Goal: Register for event/course

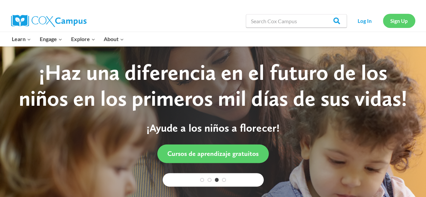
click at [403, 19] on link "Sign Up" at bounding box center [399, 21] width 32 height 14
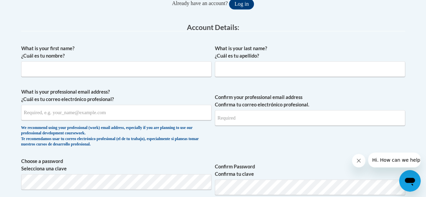
scroll to position [148, 0]
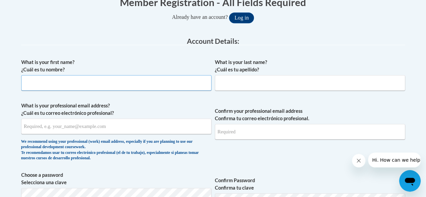
click at [158, 86] on input "What is your first name? ¿Cuál es tu nombre?" at bounding box center [116, 82] width 190 height 15
type input "Amy"
type input "Purcell"
click at [176, 131] on input "What is your professional email address? ¿Cuál es tu correo electrónico profesi…" at bounding box center [116, 126] width 190 height 15
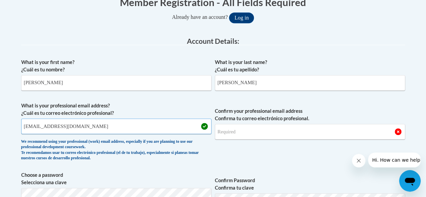
type input "apurcell_1403@yahoo.com"
click at [240, 132] on input "Confirm your professional email address Confirma tu correo electrónico profesio…" at bounding box center [310, 131] width 190 height 15
type input "apurcell_1403@yahoo.com"
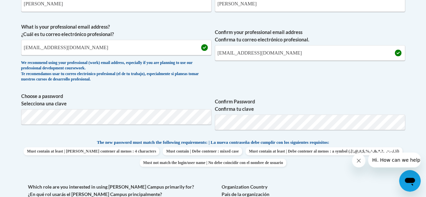
scroll to position [336, 0]
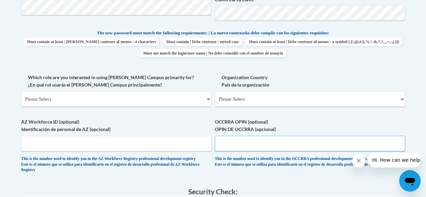
click at [232, 146] on input "OCCRRA OPIN (optional) OPIN DE OCCRRA (opcional)" at bounding box center [310, 143] width 190 height 15
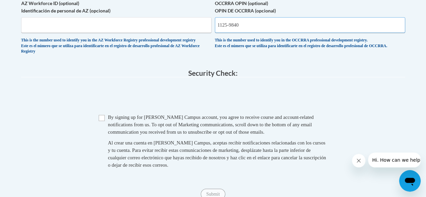
scroll to position [459, 0]
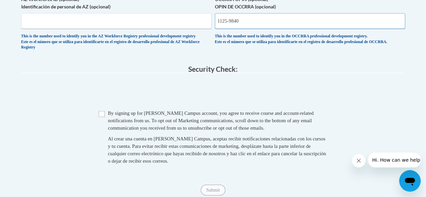
type input "1125-9840"
click at [102, 117] on input "Checkbox" at bounding box center [102, 114] width 6 height 6
checkbox input "true"
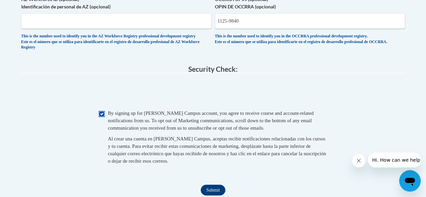
scroll to position [509, 0]
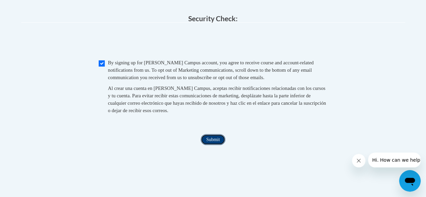
click at [213, 145] on input "Submit" at bounding box center [213, 139] width 24 height 11
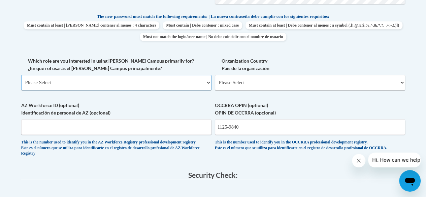
scroll to position [356, 0]
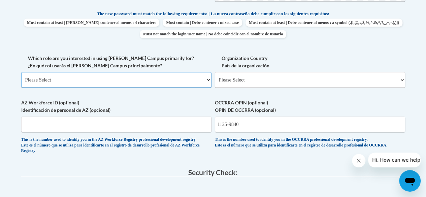
click at [207, 78] on select "Please Select College/University | Colegio/Universidad Community/Nonprofit Part…" at bounding box center [116, 79] width 190 height 15
select select "fbf2d438-af2f-41f8-98f1-81c410e29de3"
click at [21, 72] on select "Please Select College/University | Colegio/Universidad Community/Nonprofit Part…" at bounding box center [116, 79] width 190 height 15
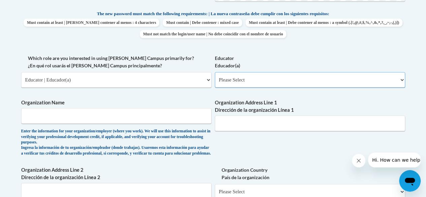
click at [403, 80] on select "Please Select Early Learning/Daycare Teacher/Family Home Care Provider | Maestr…" at bounding box center [310, 79] width 190 height 15
select select "11a86997-7122-4e2e-80c7-11975180ece4"
click at [215, 72] on select "Please Select Early Learning/Daycare Teacher/Family Home Care Provider | Maestr…" at bounding box center [310, 79] width 190 height 15
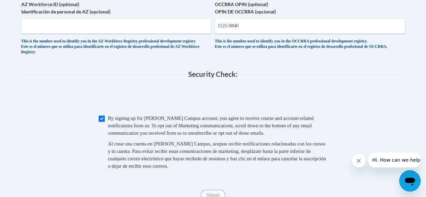
scroll to position [394, 0]
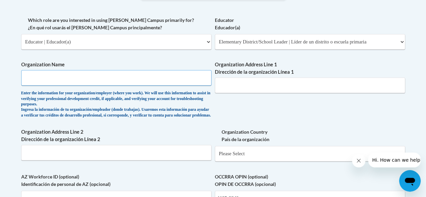
click at [42, 78] on input "Organization Name" at bounding box center [116, 77] width 190 height 15
type input "Amy Purcell, PTA"
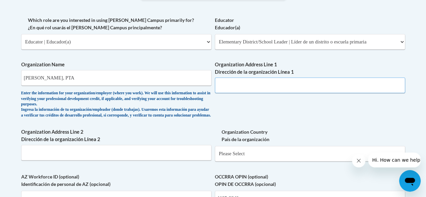
click at [222, 87] on input "Organization Address Line 1 Dirección de la organización Línea 1" at bounding box center [310, 84] width 190 height 15
type input "76 Walnut Drive"
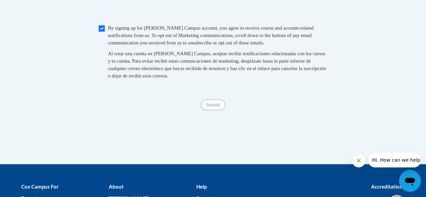
scroll to position [641, 0]
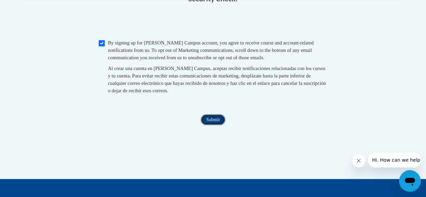
click at [216, 125] on input "Submit" at bounding box center [213, 119] width 24 height 11
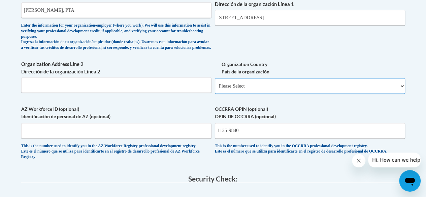
scroll to position [455, 0]
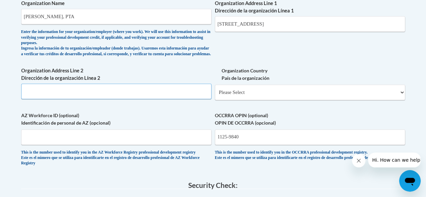
click at [174, 99] on input "Organization Address Line 2 Dirección de la organización Línea 2" at bounding box center [116, 90] width 190 height 15
type input "Weirton"
click at [402, 98] on select "Please Select United States | Estados Unidos Outside of the United States | Fue…" at bounding box center [310, 92] width 190 height 15
select select "ad49bcad-a171-4b2e-b99c-48b446064914"
click at [215, 90] on select "Please Select United States | Estados Unidos Outside of the United States | Fue…" at bounding box center [310, 92] width 190 height 15
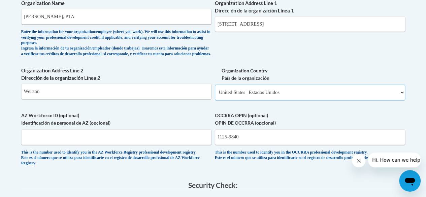
select select
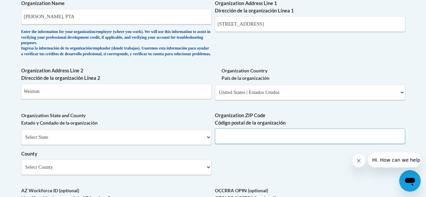
click at [323, 141] on input "Organization ZIP Code Código postal de la organización" at bounding box center [310, 135] width 190 height 15
type input "26062"
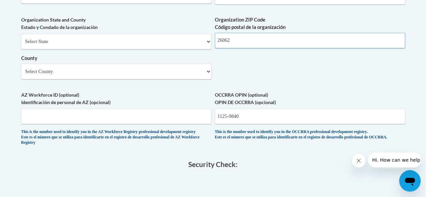
scroll to position [534, 0]
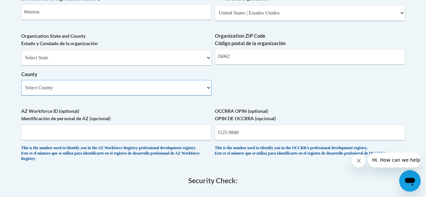
click at [207, 94] on select "Select County Barbour Berkeley Boone Braxton Brooke Cabell Calhoun Clay Doddrid…" at bounding box center [116, 87] width 190 height 15
select select "Hancock"
click at [21, 85] on select "Select County Barbour Berkeley Boone Braxton Brooke Cabell Calhoun Clay Doddrid…" at bounding box center [116, 87] width 190 height 15
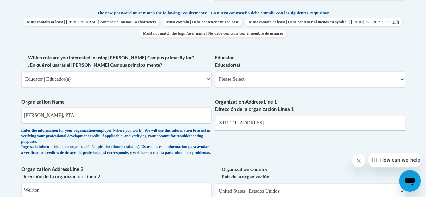
scroll to position [360, 0]
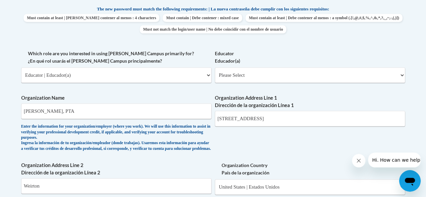
click at [392, 64] on label "Educator Educador(a)" at bounding box center [310, 57] width 190 height 15
click at [392, 67] on select "Please Select Early Learning/Daycare Teacher/Family Home Care Provider | Maestr…" at bounding box center [310, 74] width 190 height 15
click at [400, 75] on select "Please Select Early Learning/Daycare Teacher/Family Home Care Provider | Maestr…" at bounding box center [310, 74] width 190 height 15
select select "11a86997-7122-4e2e-80c7-11975180ece4"
click at [215, 67] on select "Please Select Early Learning/Daycare Teacher/Family Home Care Provider | Maestr…" at bounding box center [310, 74] width 190 height 15
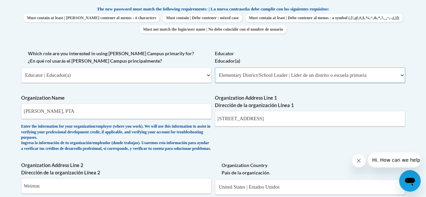
select select "null"
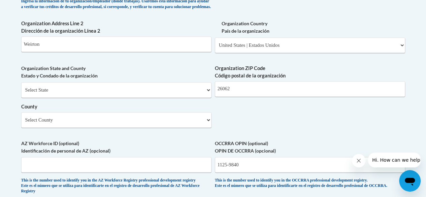
scroll to position [503, 0]
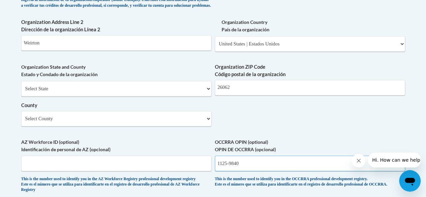
click at [230, 168] on input "1125-9840" at bounding box center [310, 163] width 190 height 15
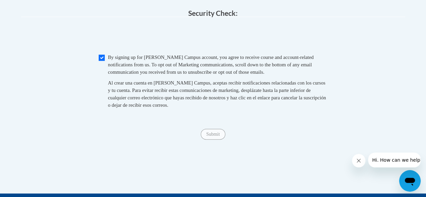
scroll to position [703, 0]
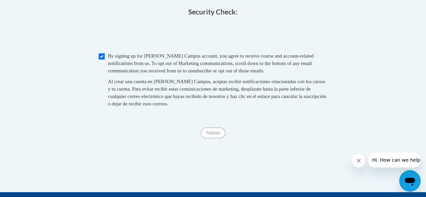
type input "11259840"
click at [215, 138] on input "Submit" at bounding box center [213, 133] width 24 height 11
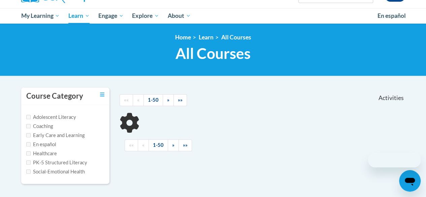
scroll to position [65, 0]
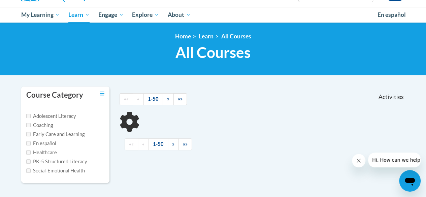
drag, startPoint x: 428, startPoint y: 113, endPoint x: 426, endPoint y: 116, distance: 4.2
click at [426, 116] on html "This site uses cookies to help improve your learning experience. By continuing …" at bounding box center [213, 33] width 426 height 197
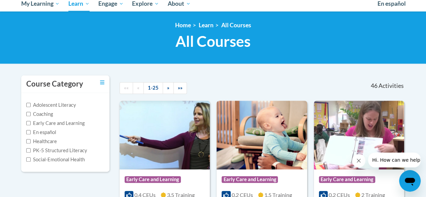
scroll to position [28, 0]
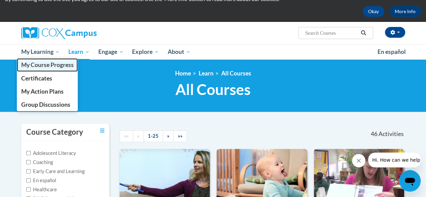
click at [44, 68] on span "My Course Progress" at bounding box center [47, 64] width 53 height 7
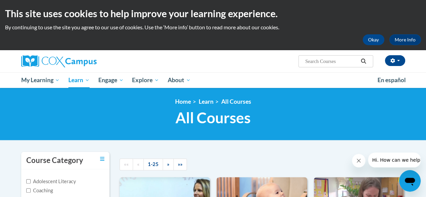
drag, startPoint x: 428, startPoint y: 20, endPoint x: 425, endPoint y: 10, distance: 10.4
click at [425, 10] on html "This site uses cookies to help improve your learning experience. By continuing …" at bounding box center [213, 98] width 426 height 197
